Goal: Contribute content

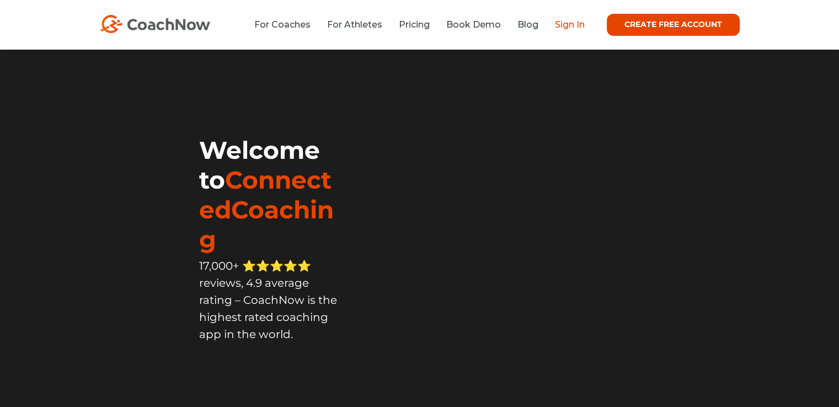
click at [568, 25] on link "Sign In" at bounding box center [570, 24] width 30 height 10
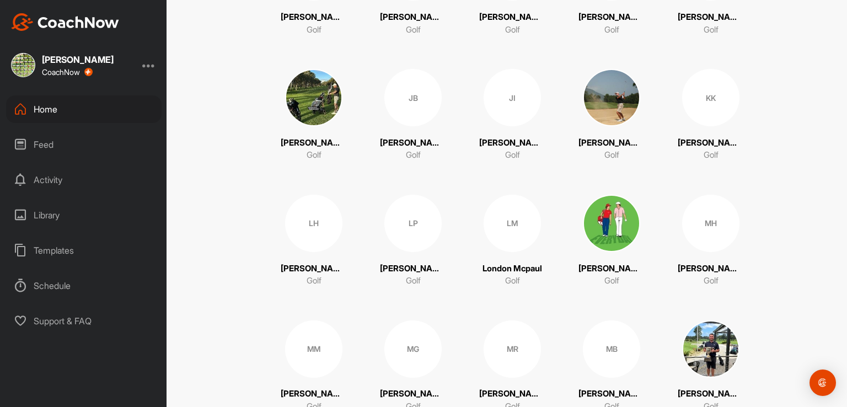
scroll to position [574, 0]
click at [398, 220] on div "LP" at bounding box center [412, 222] width 57 height 57
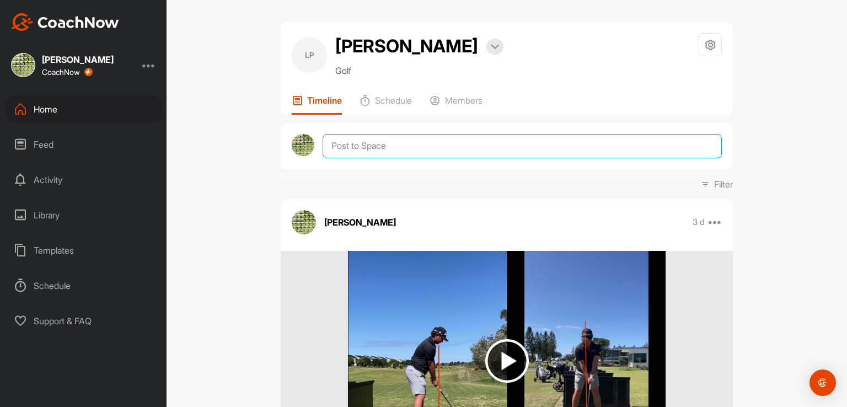
click at [371, 149] on textarea at bounding box center [522, 146] width 399 height 24
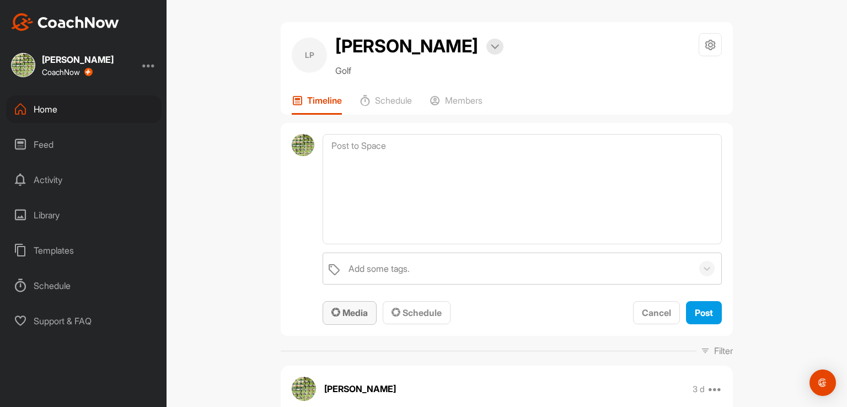
click at [350, 308] on span "Media" at bounding box center [349, 312] width 36 height 11
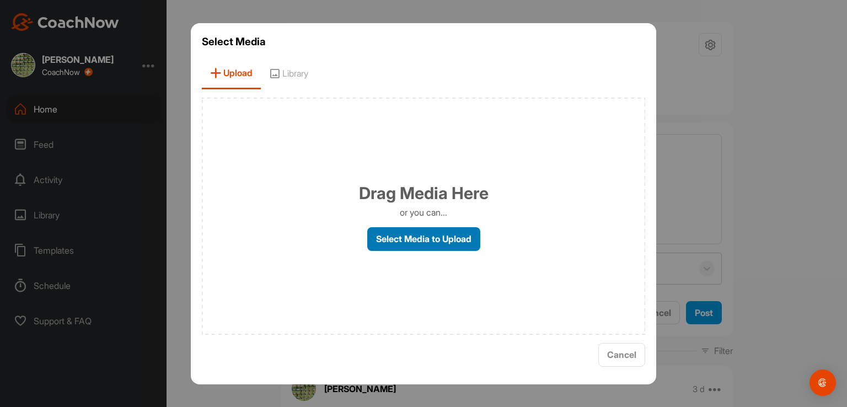
click at [395, 236] on label "Select Media to Upload" at bounding box center [423, 239] width 113 height 24
click at [0, 0] on input "Select Media to Upload" at bounding box center [0, 0] width 0 height 0
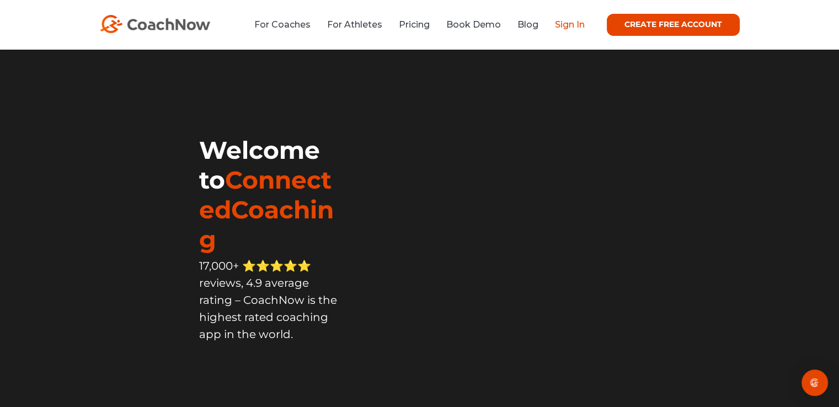
click at [575, 26] on link "Sign In" at bounding box center [570, 24] width 30 height 10
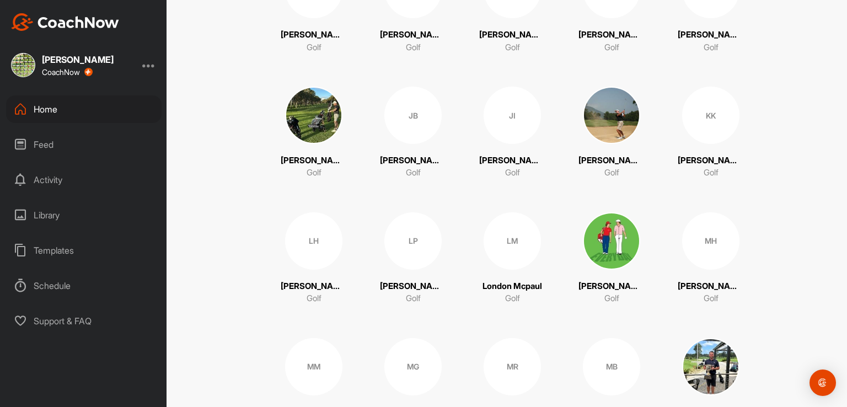
scroll to position [564, 0]
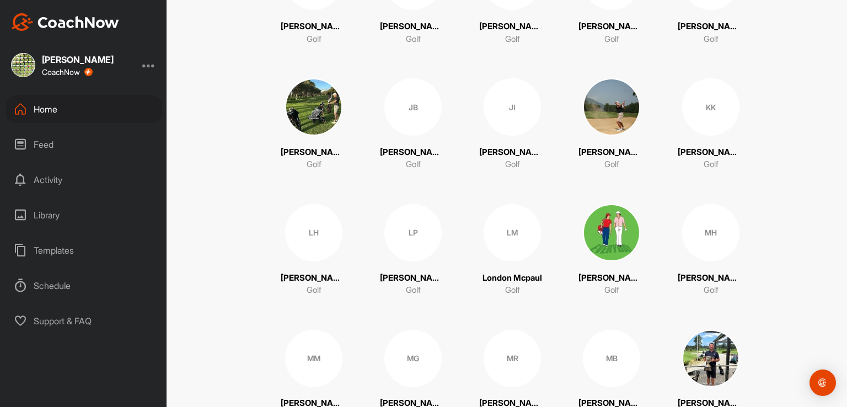
click at [399, 228] on div "LP" at bounding box center [412, 232] width 57 height 57
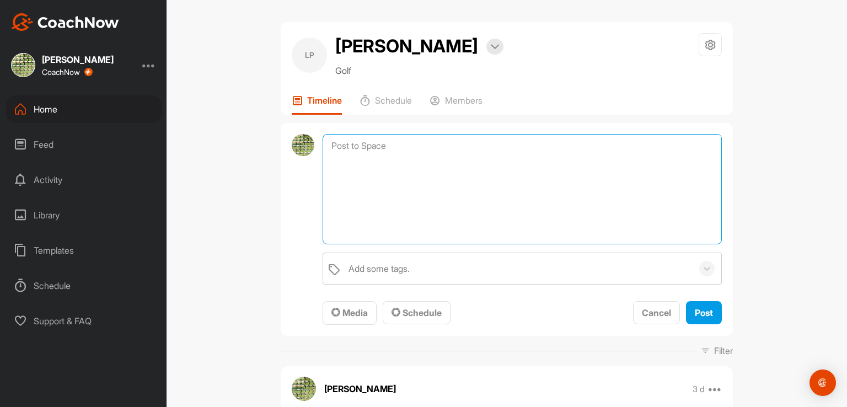
click at [354, 148] on textarea at bounding box center [522, 189] width 399 height 110
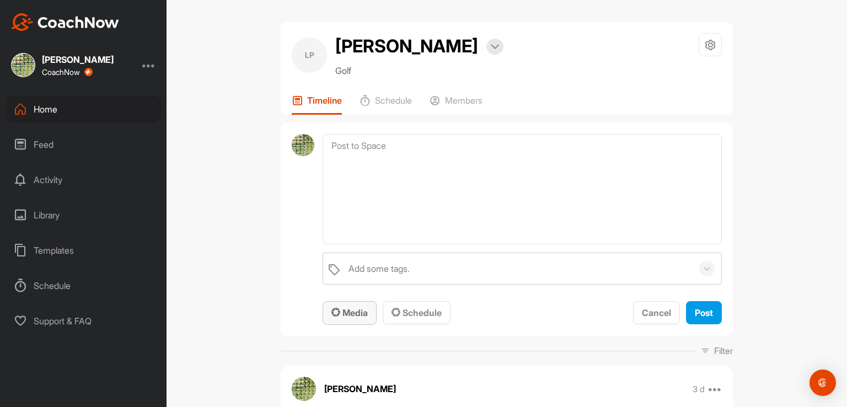
click at [348, 304] on button "Media" at bounding box center [350, 313] width 54 height 24
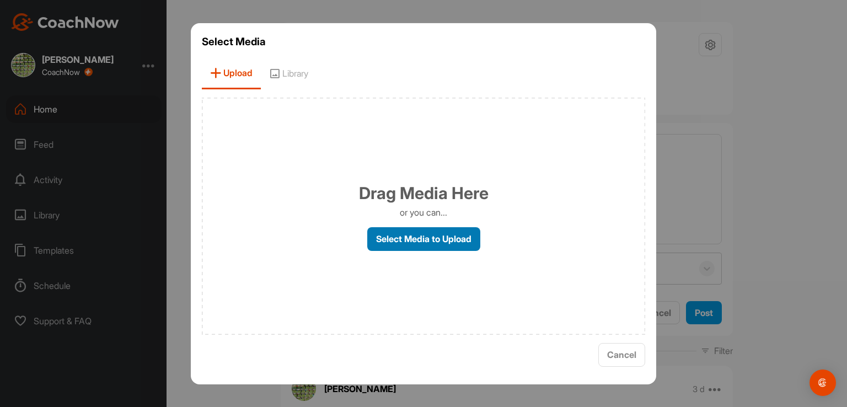
click at [405, 243] on label "Select Media to Upload" at bounding box center [423, 239] width 113 height 24
click at [0, 0] on input "Select Media to Upload" at bounding box center [0, 0] width 0 height 0
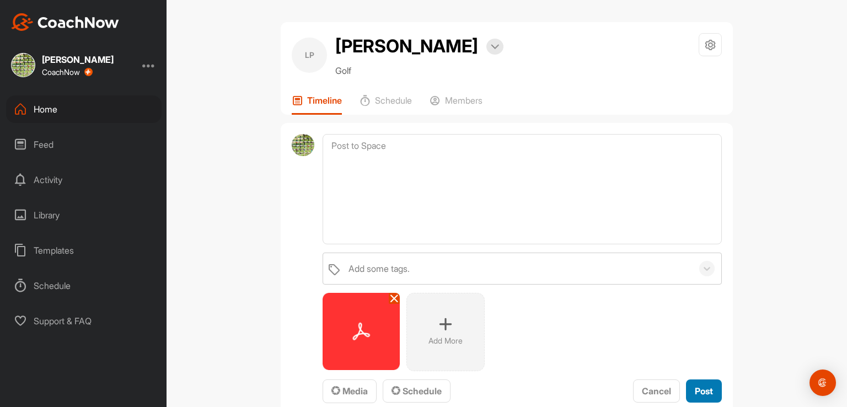
click at [699, 388] on span "Post" at bounding box center [704, 391] width 18 height 11
